Goal: Navigation & Orientation: Find specific page/section

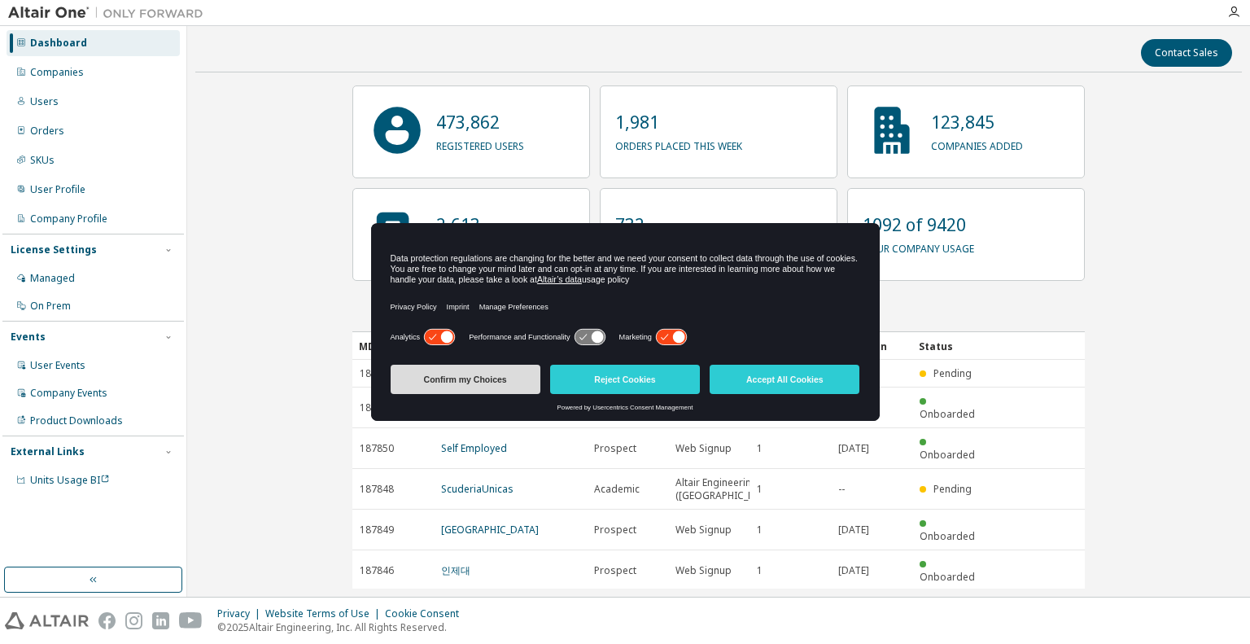
click at [470, 373] on button "Confirm my Choices" at bounding box center [466, 379] width 150 height 29
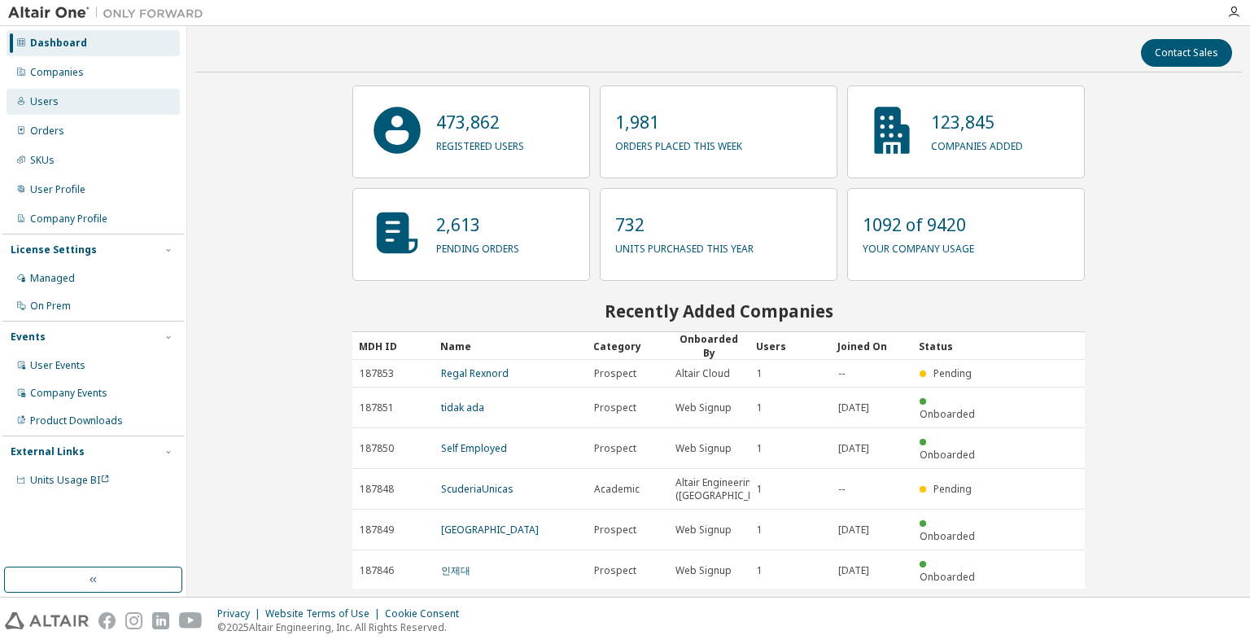
click at [68, 105] on div "Users" at bounding box center [93, 102] width 173 height 26
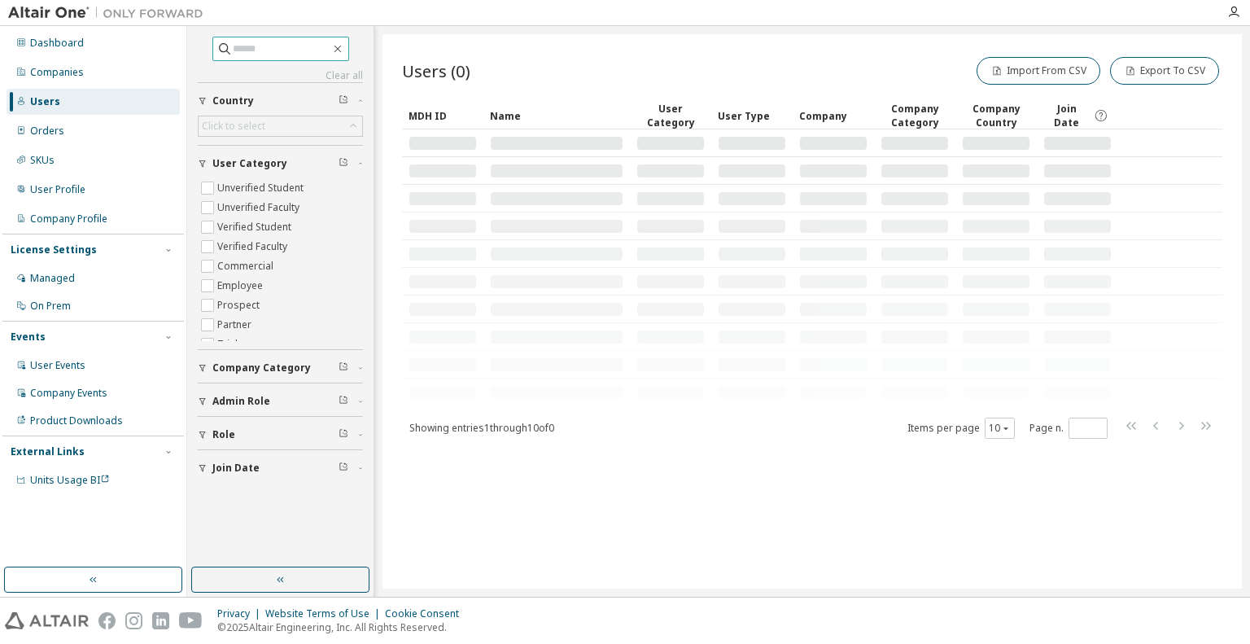
click at [261, 48] on input "text" at bounding box center [282, 49] width 98 height 16
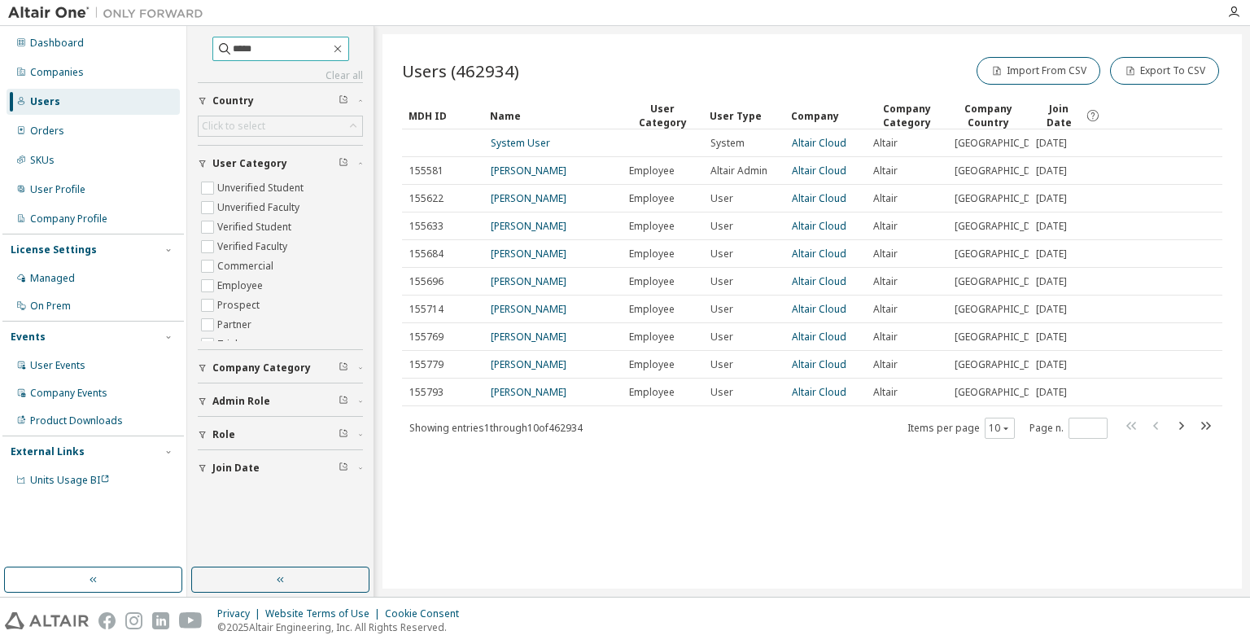
type input "*****"
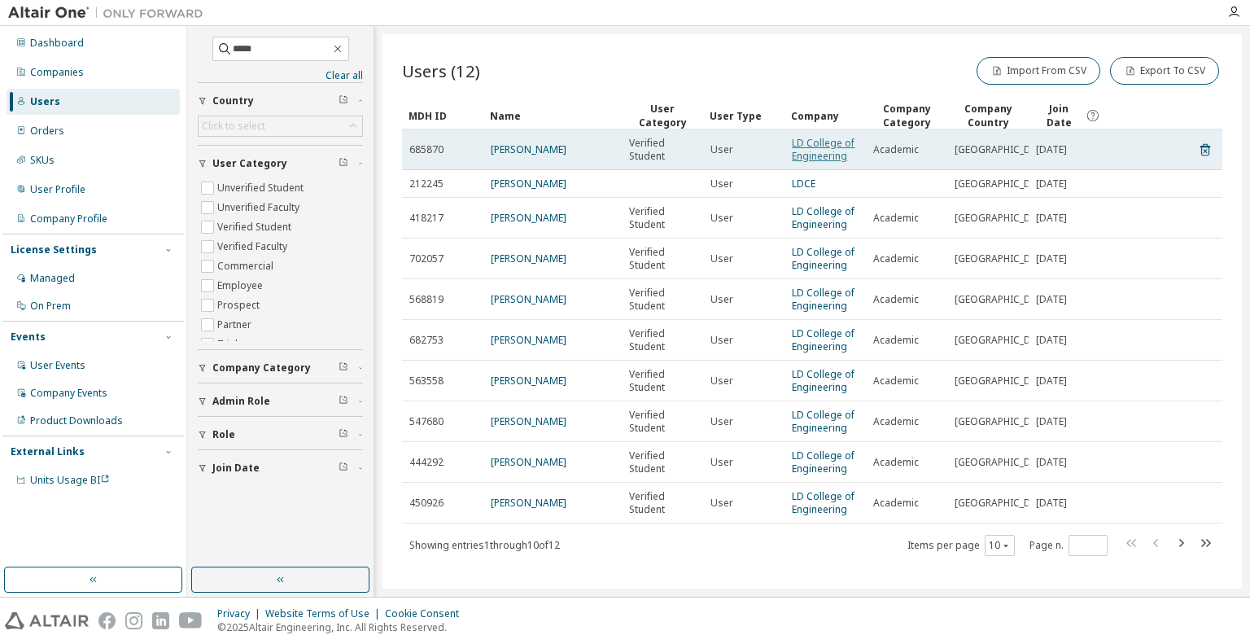
click at [818, 154] on link "LD College of Engineering" at bounding box center [823, 149] width 63 height 27
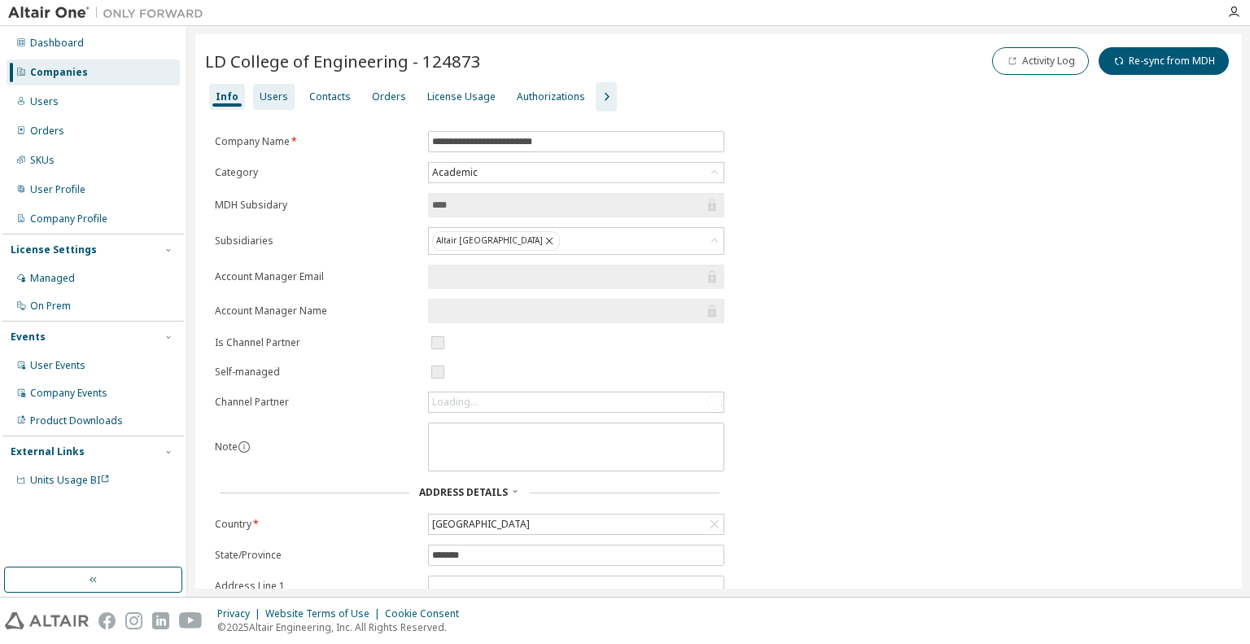
click at [268, 98] on div "Users" at bounding box center [274, 96] width 28 height 13
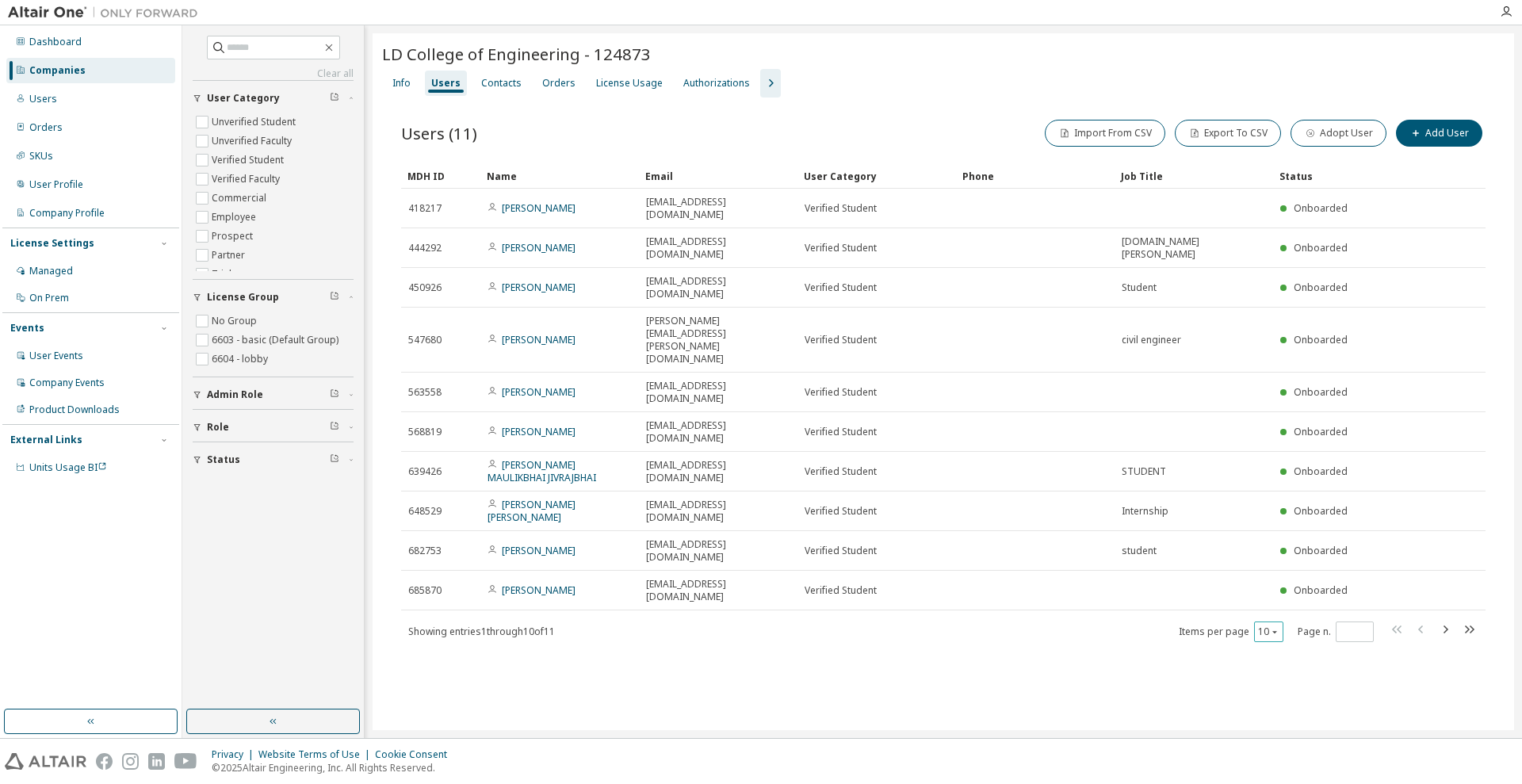
click at [1217, 625] on button "10" at bounding box center [1269, 631] width 21 height 13
click at [1217, 580] on div "100" at bounding box center [1317, 590] width 127 height 19
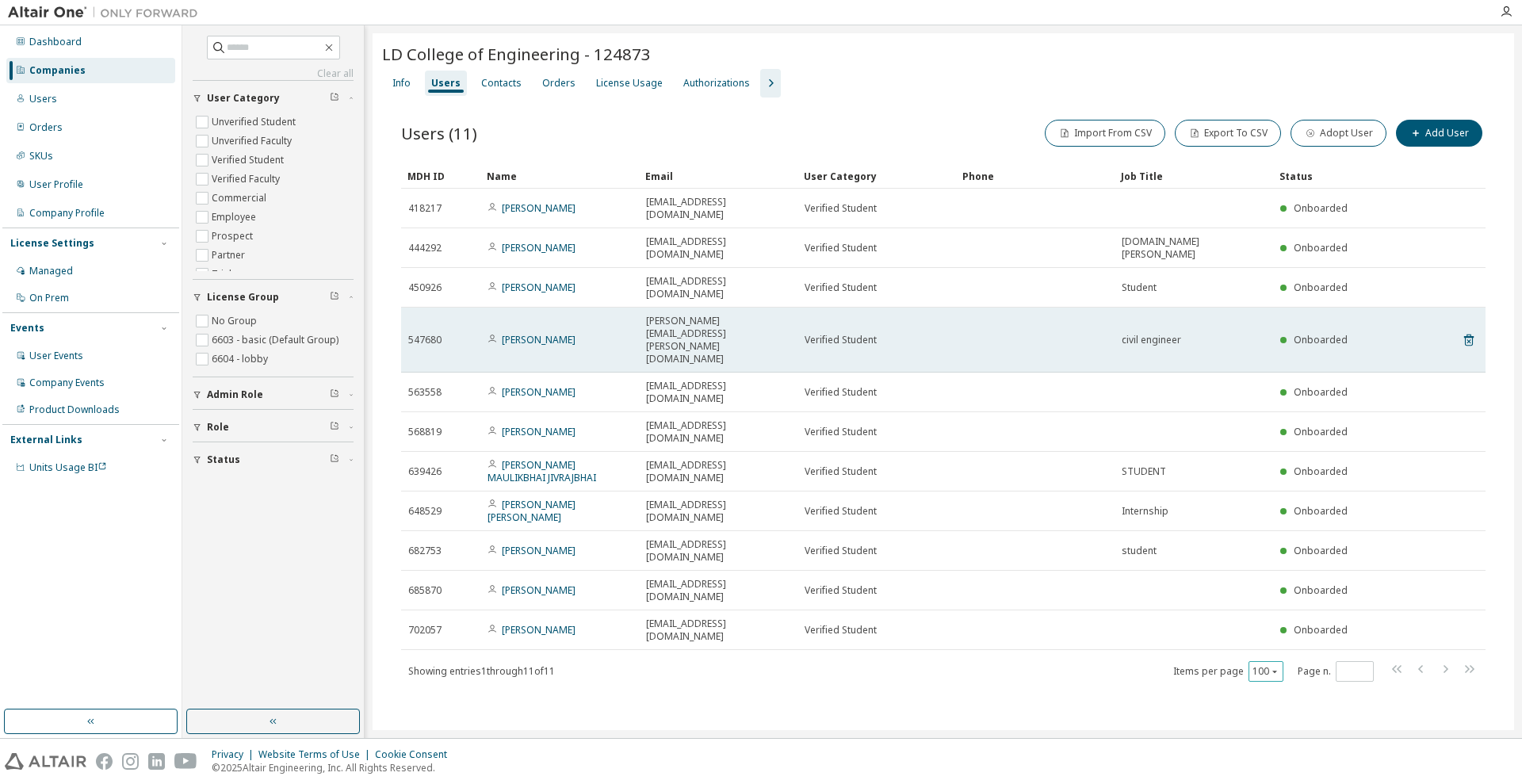
type button "100"
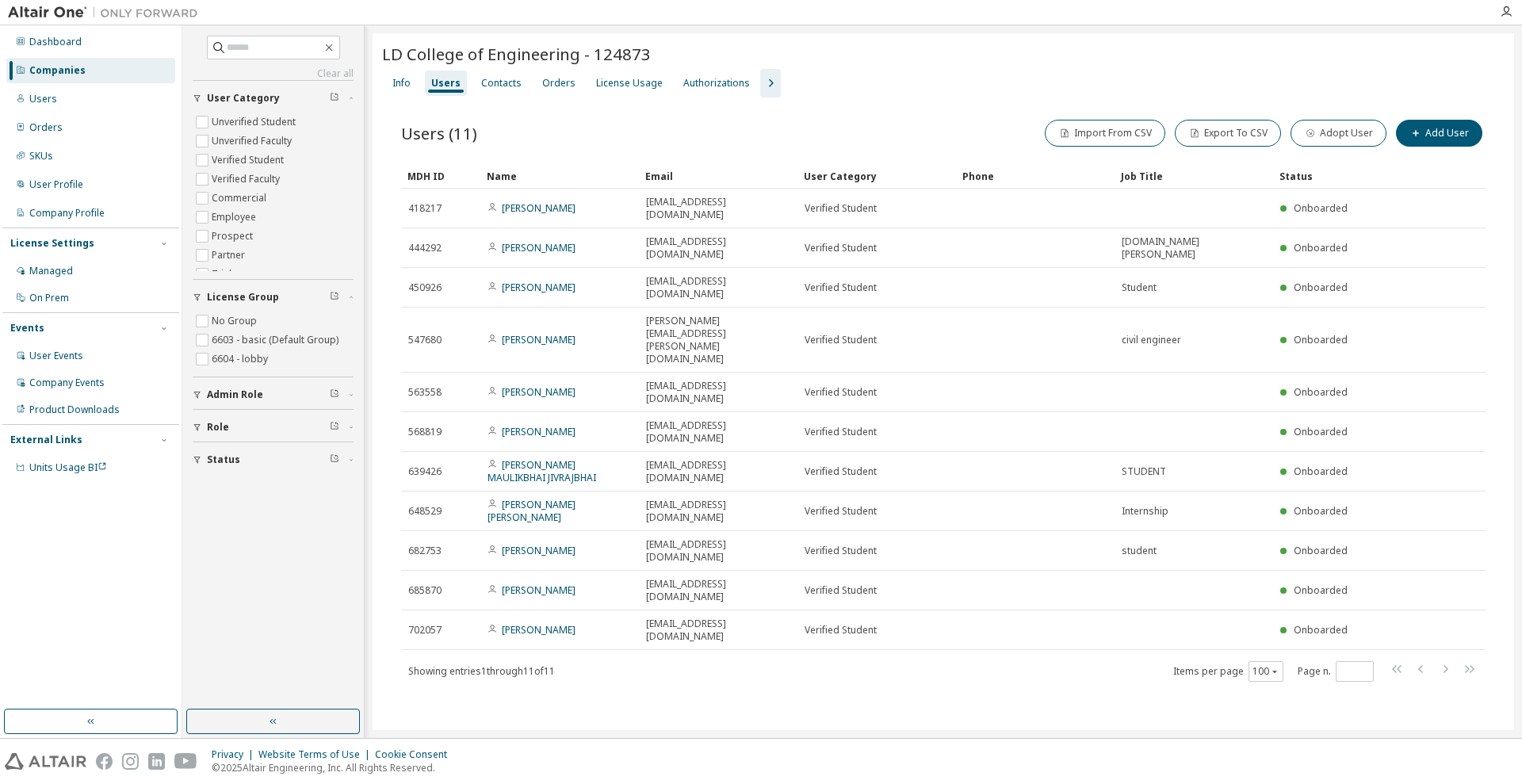
click at [858, 67] on div "LD College of Engineering - 124873" at bounding box center [943, 56] width 1122 height 26
click at [257, 46] on input "text" at bounding box center [275, 48] width 95 height 16
type input "****"
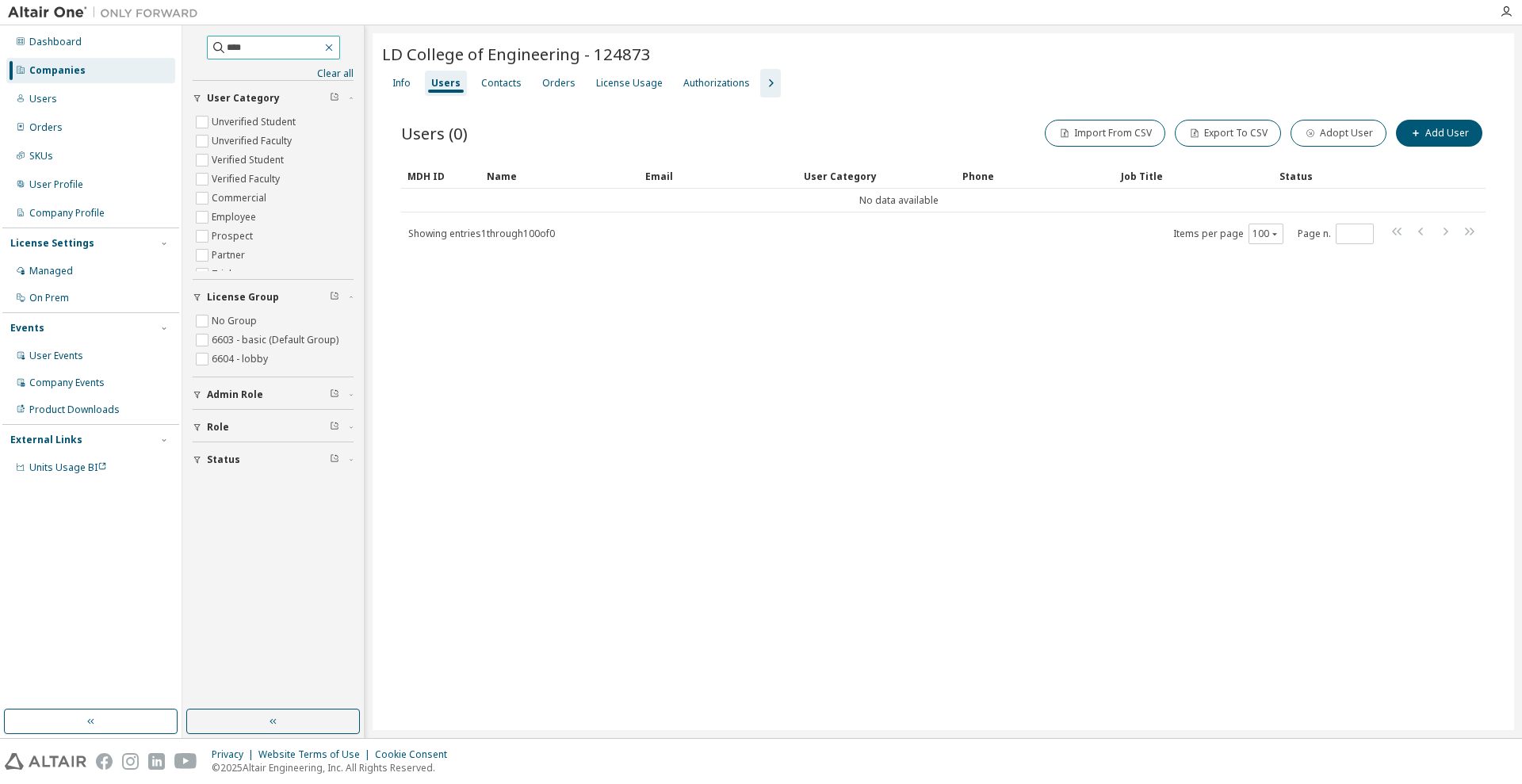
click at [335, 51] on icon "button" at bounding box center [328, 47] width 13 height 13
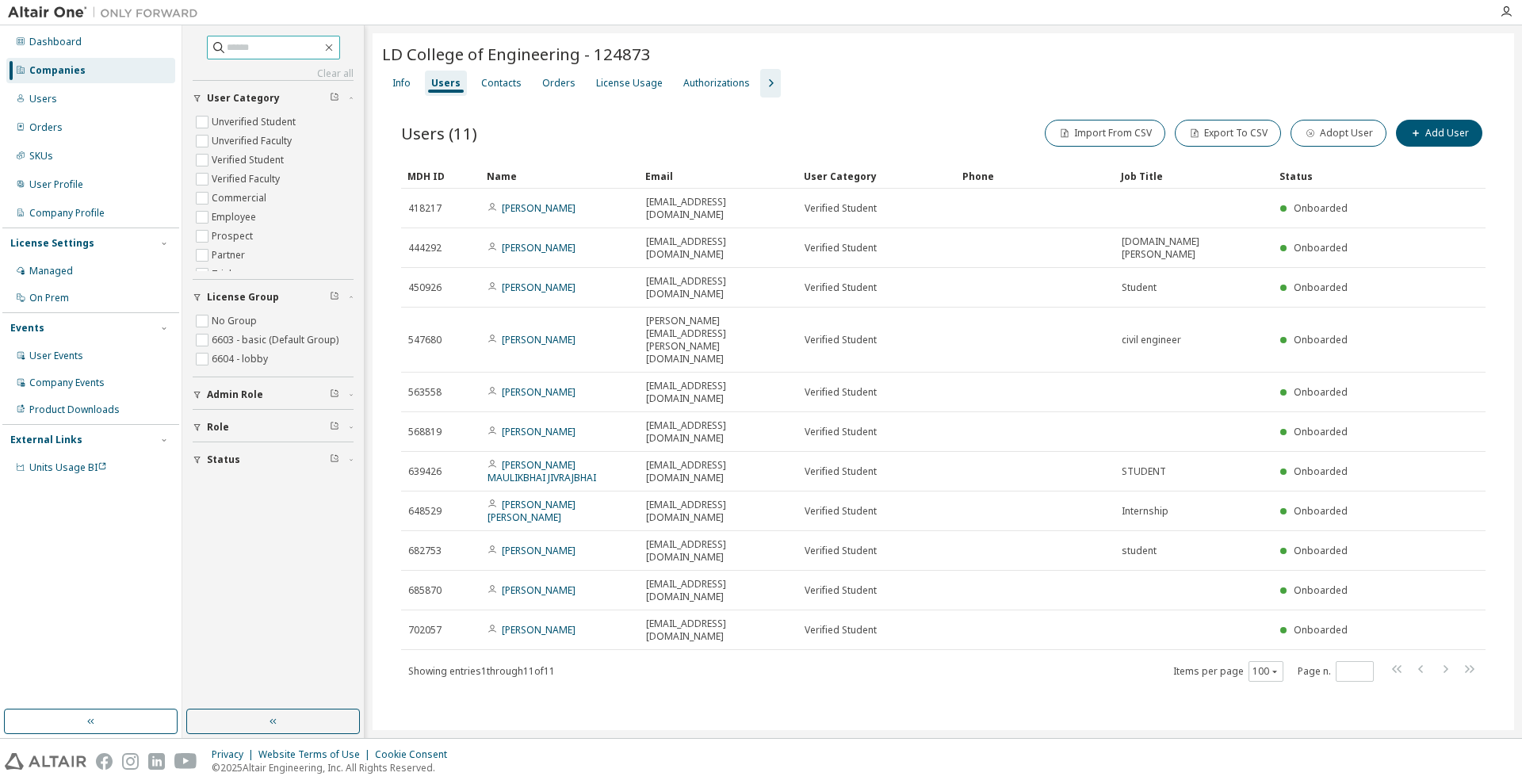
click at [82, 75] on div "Companies" at bounding box center [57, 70] width 57 height 13
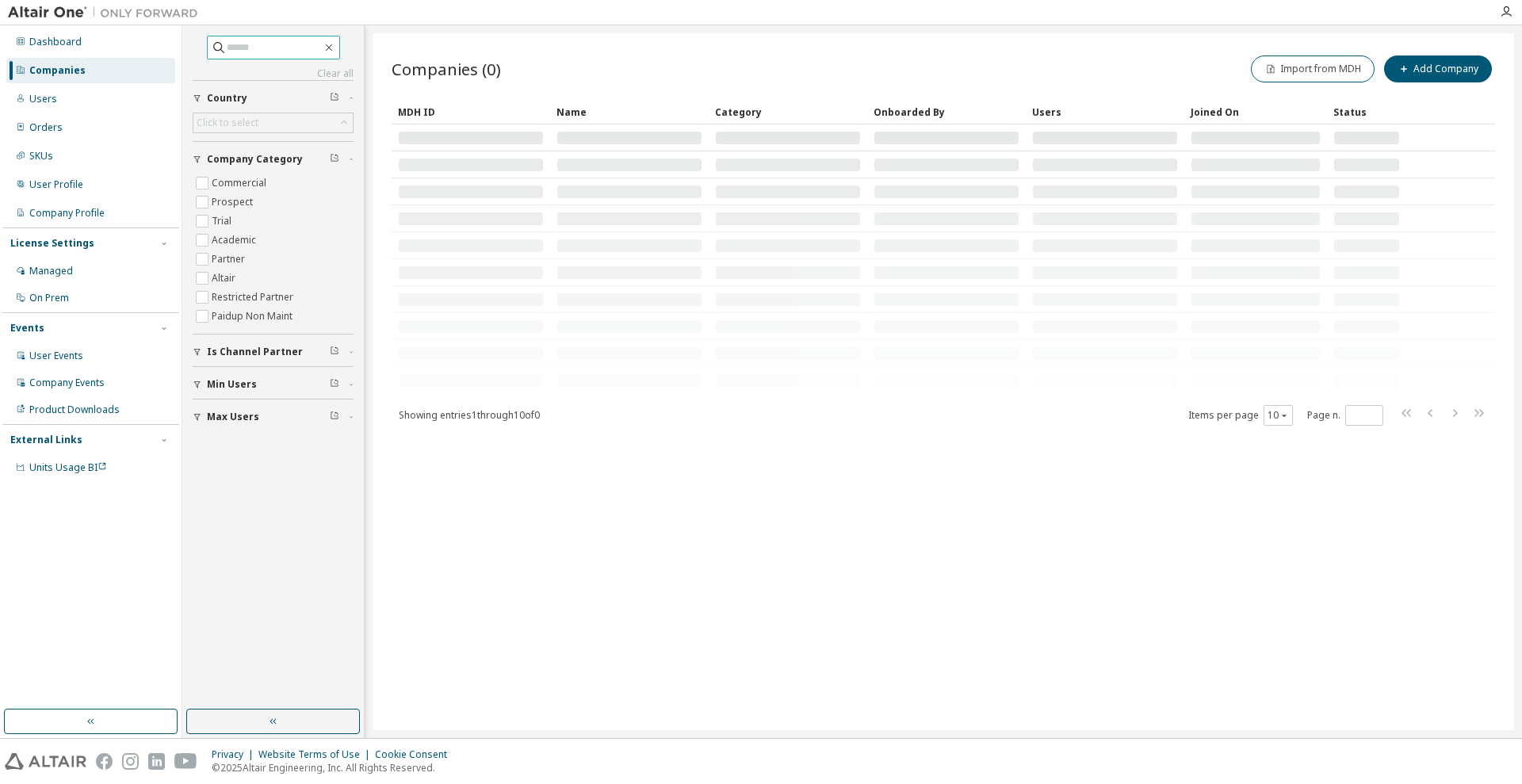
click at [237, 51] on input "text" at bounding box center [275, 48] width 95 height 16
type input "****"
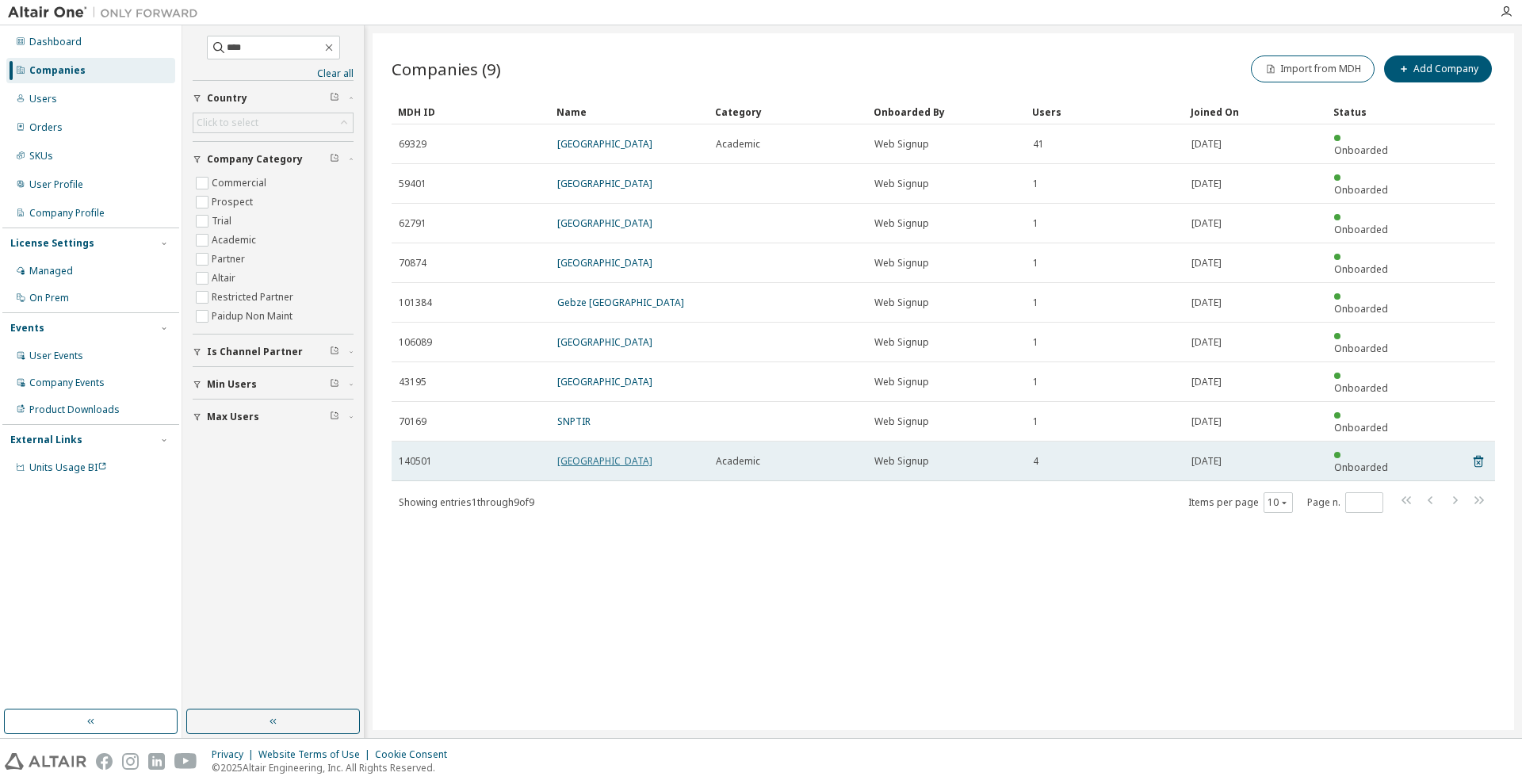
click at [651, 454] on link "[GEOGRAPHIC_DATA]" at bounding box center [605, 461] width 95 height 14
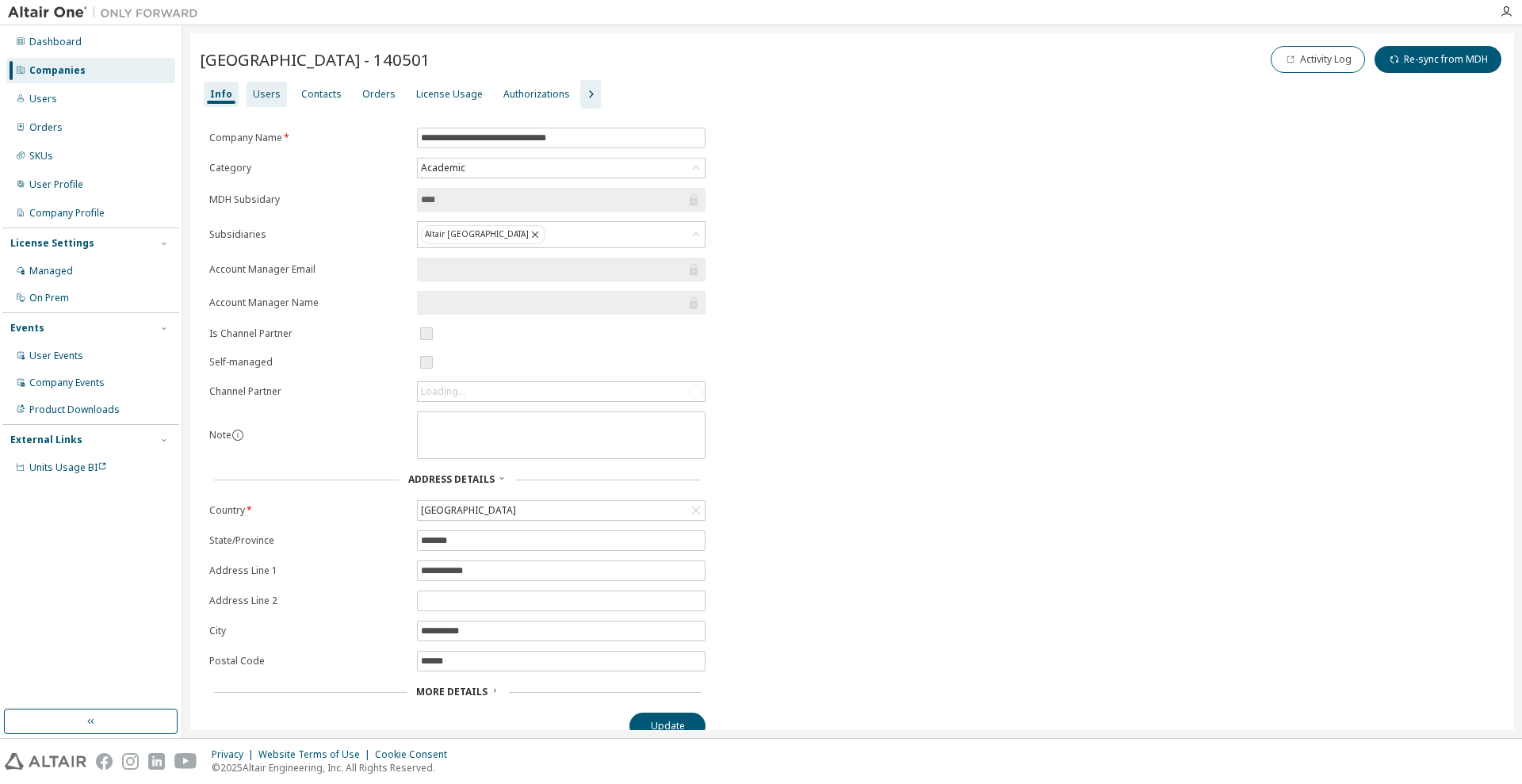
click at [263, 97] on div "Users" at bounding box center [267, 93] width 27 height 13
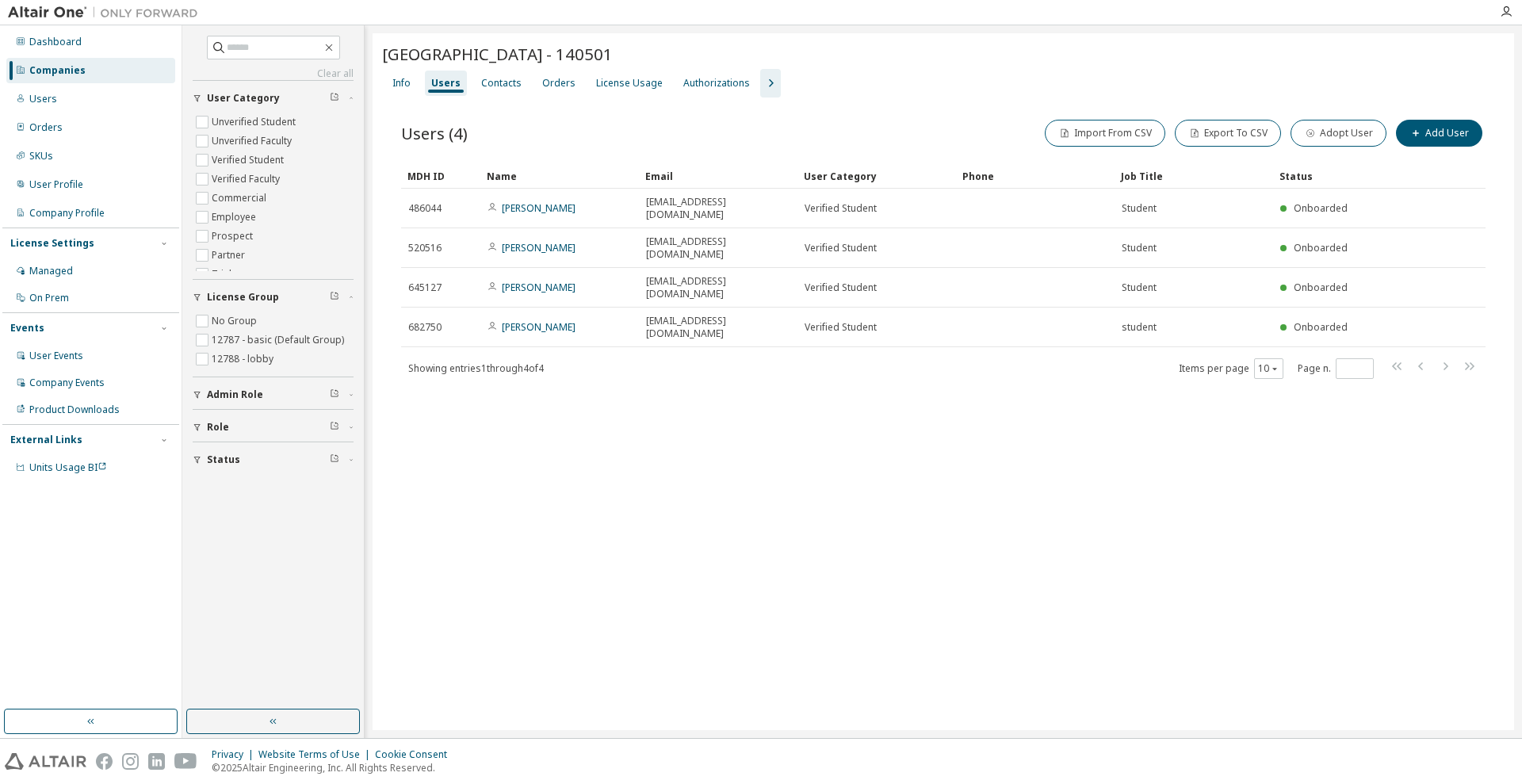
click at [834, 377] on div "[GEOGRAPHIC_DATA] - 140501 Clear Load Save Save As Field Operator Value Select …" at bounding box center [943, 381] width 1142 height 696
click at [332, 49] on icon "button" at bounding box center [328, 48] width 7 height 7
click at [69, 91] on div "Users" at bounding box center [91, 99] width 169 height 25
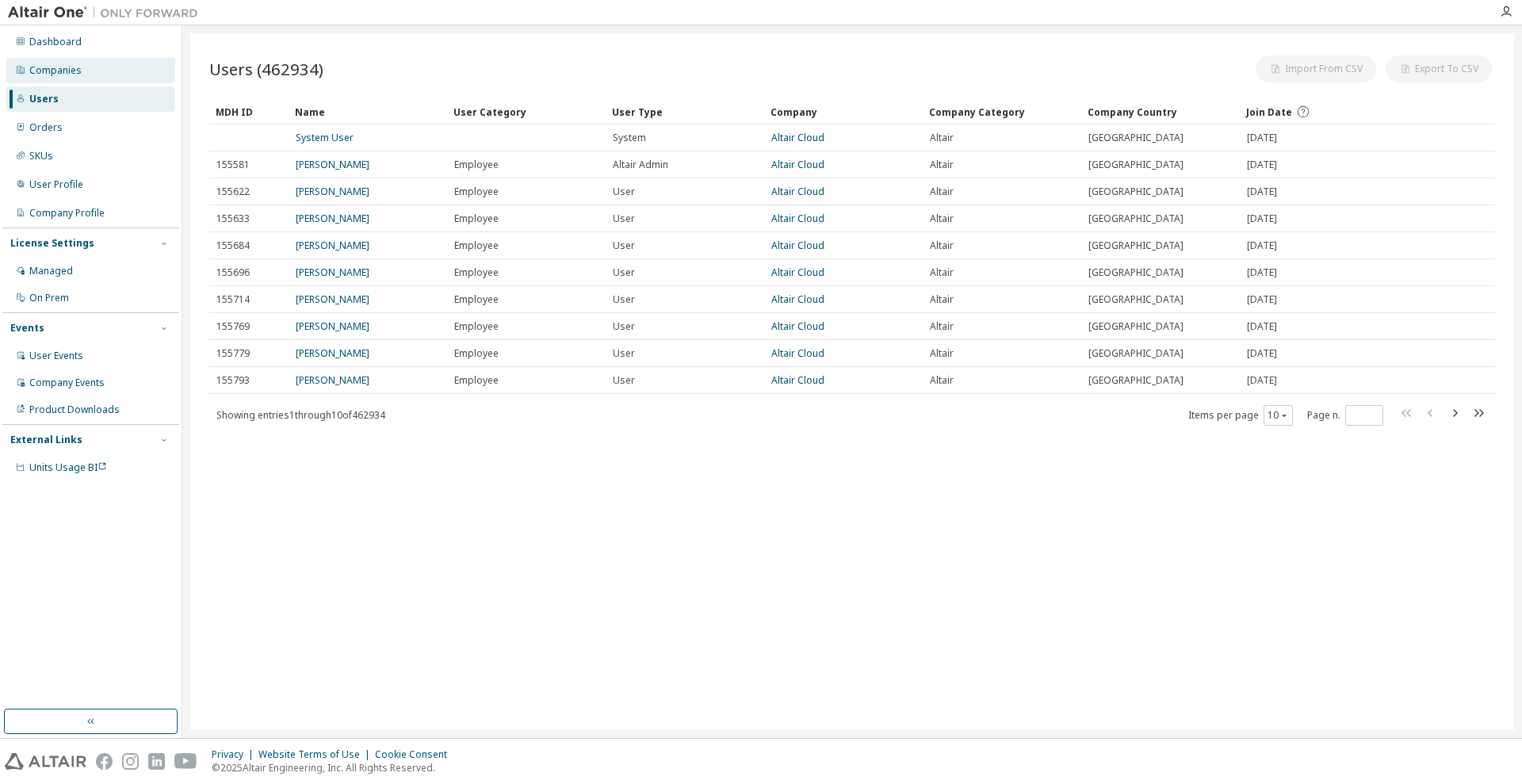
click at [68, 70] on div "Companies" at bounding box center [56, 70] width 53 height 13
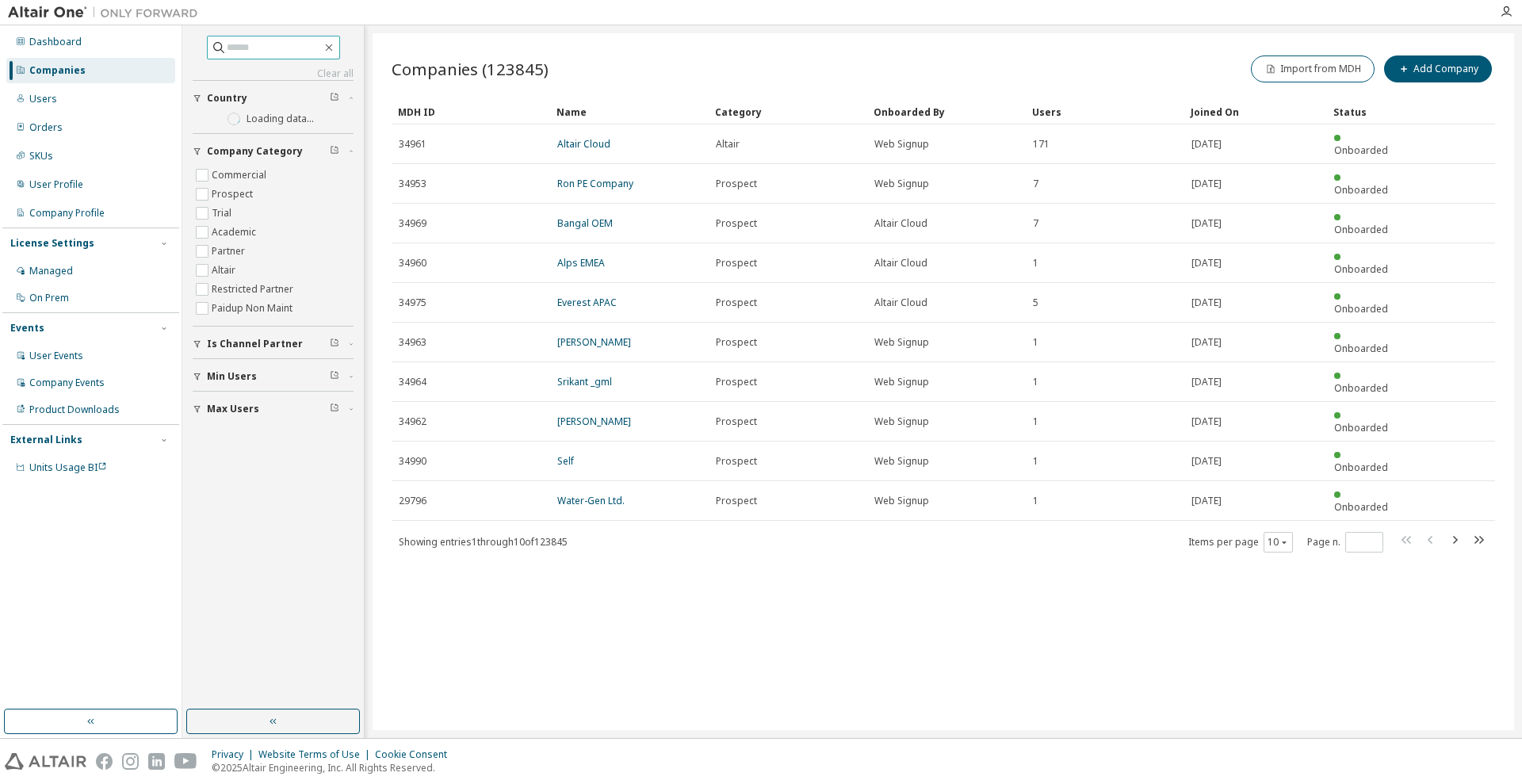
click at [241, 44] on input "text" at bounding box center [275, 48] width 95 height 16
type input "*****"
